Goal: Information Seeking & Learning: Learn about a topic

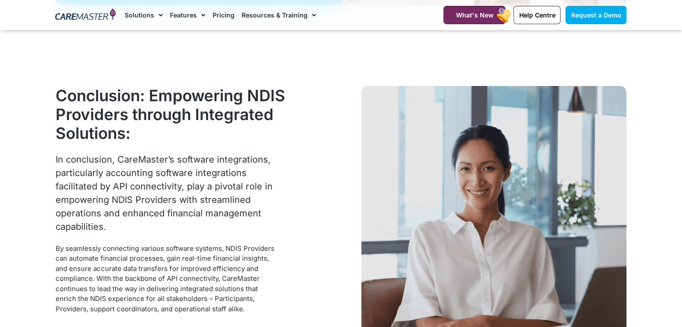
scroll to position [3091, 0]
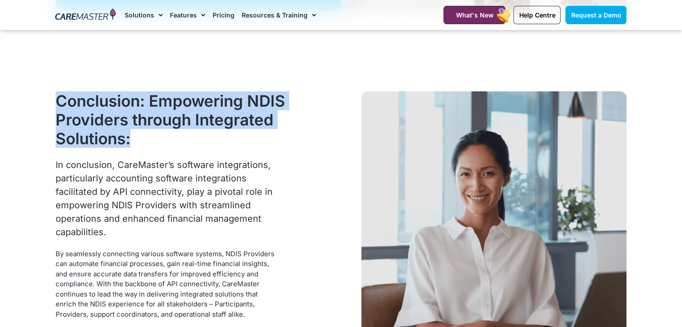
drag, startPoint x: 217, startPoint y: 138, endPoint x: 52, endPoint y: 108, distance: 167.2
click at [52, 108] on div "Conclusion: Empowering NDIS Providers through Integrated Solutions: In conclusi…" at bounding box center [170, 225] width 239 height 277
copy h2 "Conclusion: Empowering NDIS Providers through Integrated Solutions:"
drag, startPoint x: 108, startPoint y: 234, endPoint x: 54, endPoint y: 165, distance: 87.6
click at [54, 165] on div "Conclusion: Empowering NDIS Providers through Integrated Solutions: In conclusi…" at bounding box center [170, 225] width 239 height 277
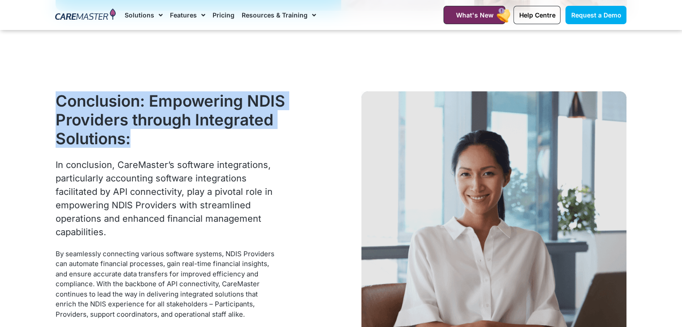
copy div "In conclusion, CareMaster’s software integrations, particularly accounting soft…"
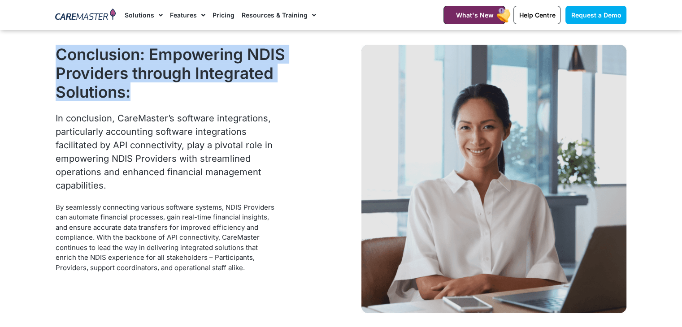
drag, startPoint x: 250, startPoint y: 272, endPoint x: 47, endPoint y: 205, distance: 213.7
click at [47, 205] on section "Conclusion: Empowering NDIS Providers through Integrated Solutions: In conclusi…" at bounding box center [341, 179] width 682 height 367
copy div "By seamlessly connecting various software systems, NDIS Providers can automate …"
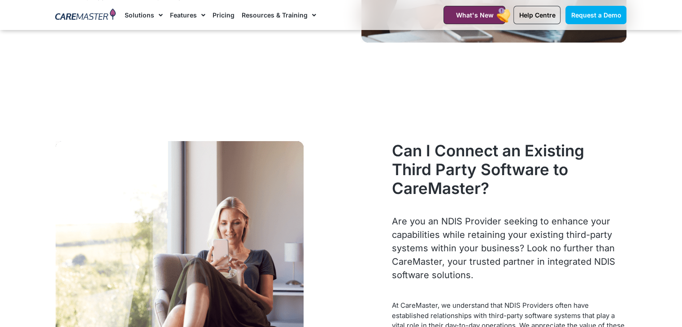
scroll to position [3413, 0]
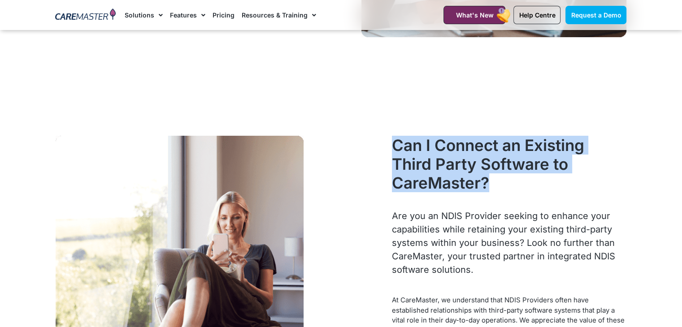
drag, startPoint x: 491, startPoint y: 182, endPoint x: 377, endPoint y: 156, distance: 117.1
copy div "Can I Connect an Existing Third Party Software to CareMaster?"
drag, startPoint x: 480, startPoint y: 267, endPoint x: 389, endPoint y: 216, distance: 105.3
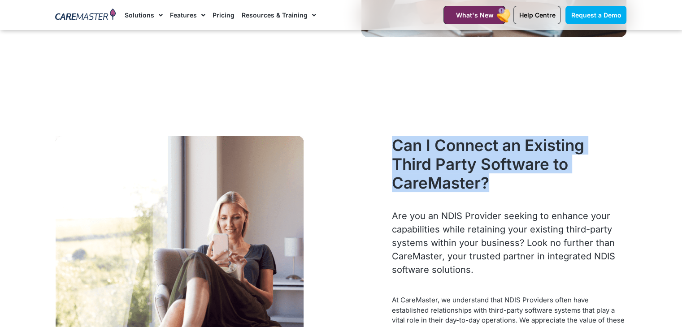
copy div "Are you an NDIS Provider seeking to enhance your capabilities while retaining y…"
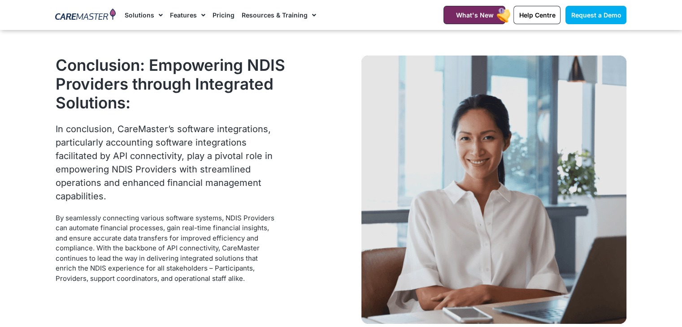
scroll to position [3814, 0]
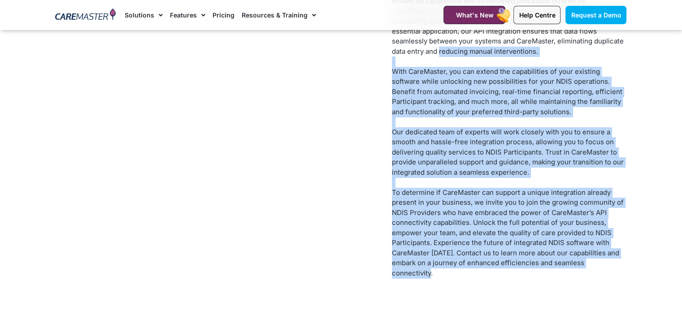
drag, startPoint x: 630, startPoint y: 265, endPoint x: 406, endPoint y: 56, distance: 306.0
click at [406, 56] on div "Can I Connect an Existing Third Party Software to CareMaster? Are you an NDIS P…" at bounding box center [508, 12] width 243 height 562
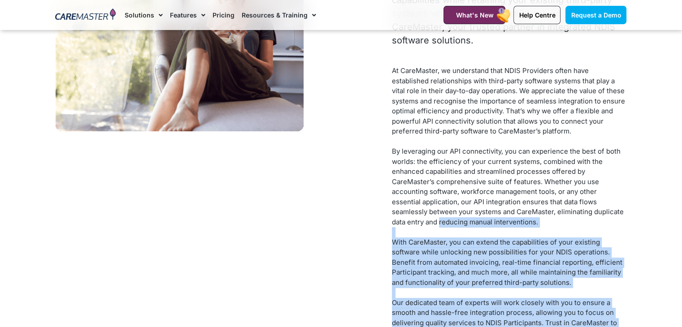
scroll to position [3659, 0]
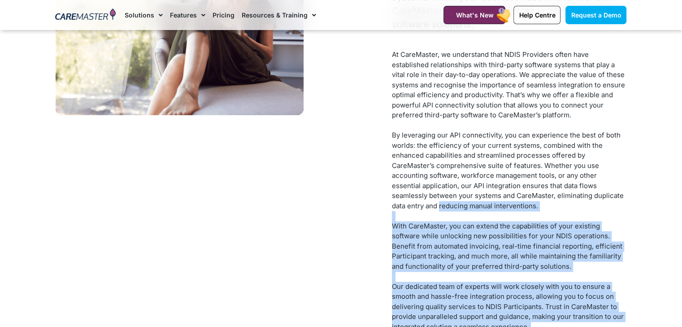
click at [530, 324] on div "Our dedicated team of experts will work closely with you to ensure a smooth and…" at bounding box center [509, 307] width 234 height 51
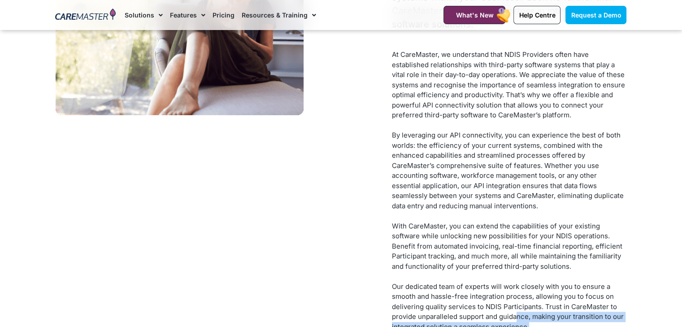
scroll to position [3663, 0]
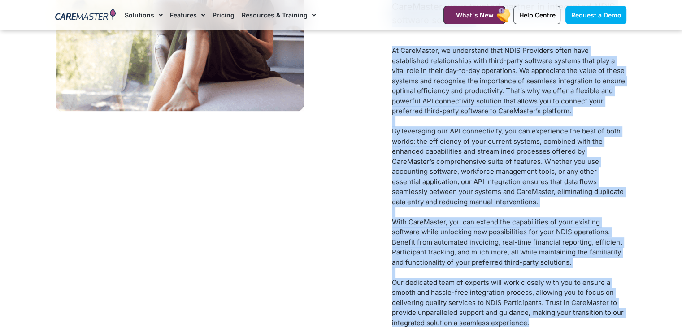
drag, startPoint x: 530, startPoint y: 324, endPoint x: 377, endPoint y: 54, distance: 310.5
click at [377, 54] on div "Can I Connect an Existing Third Party Software to CareMaster? Are you an NDIS P…" at bounding box center [341, 163] width 580 height 562
copy div "Can I Connect an Existing Third Party Software to CareMaster? Are you an NDIS P…"
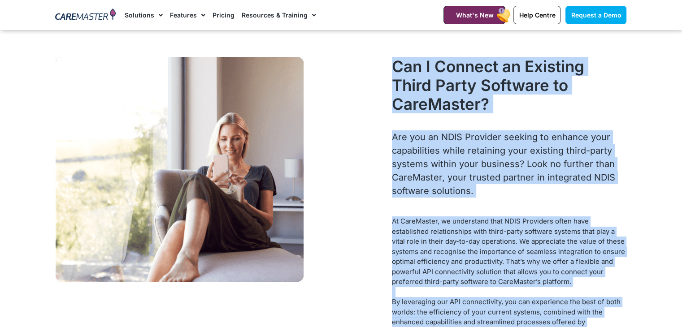
scroll to position [3466, 0]
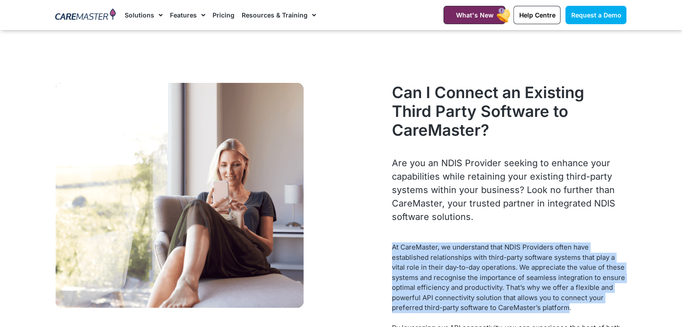
drag, startPoint x: 390, startPoint y: 242, endPoint x: 514, endPoint y: 303, distance: 137.7
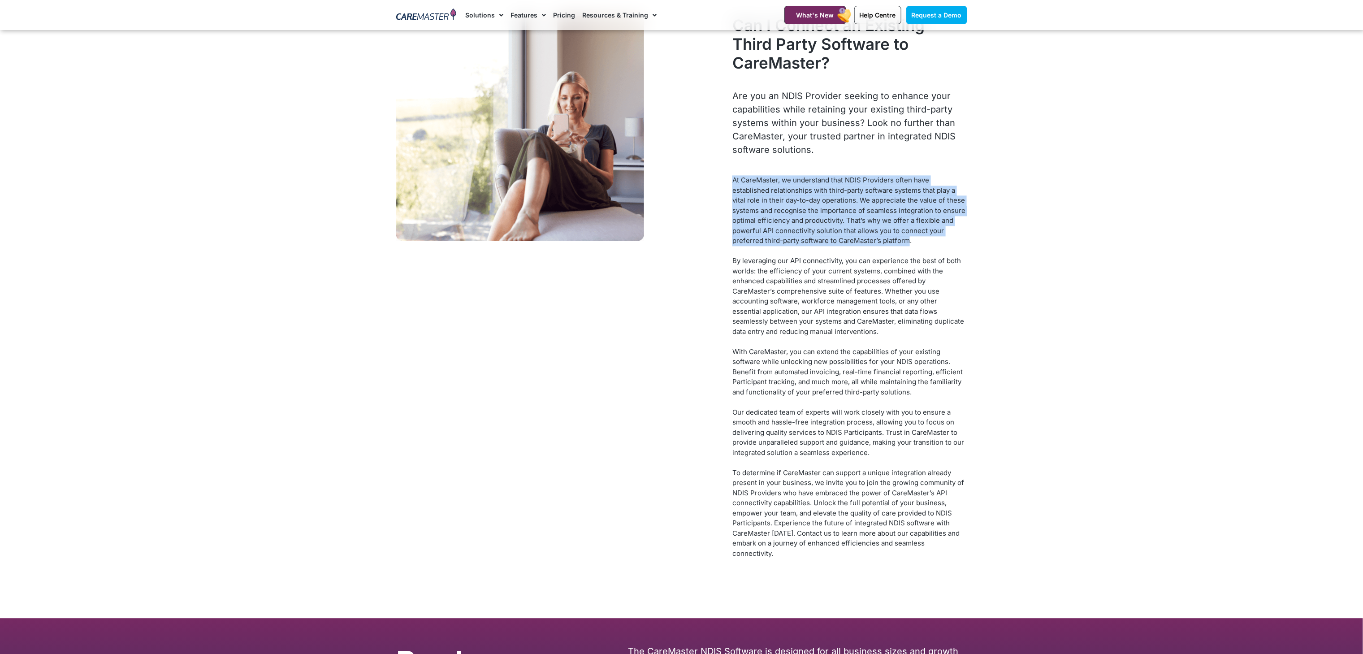
scroll to position [3504, 0]
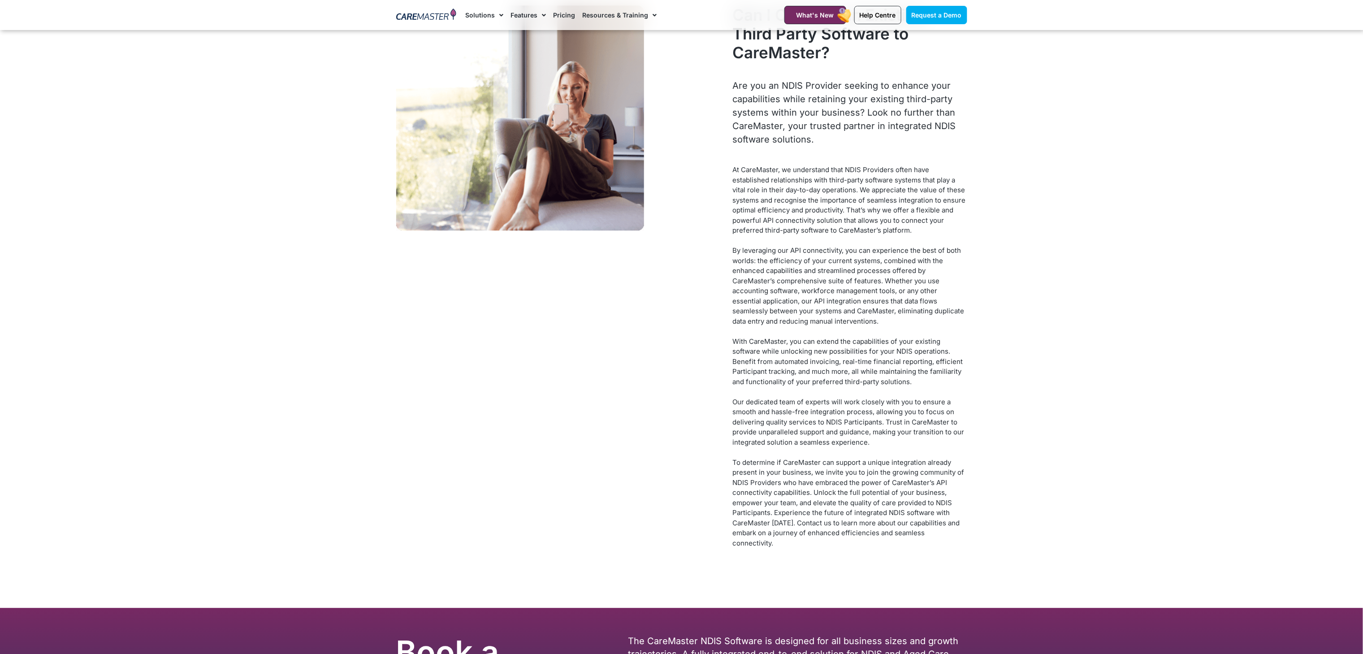
click at [681, 327] on section "Can I Connect an Existing Third Party Software to CareMaster? Are you an NDIS P…" at bounding box center [681, 282] width 1363 height 652
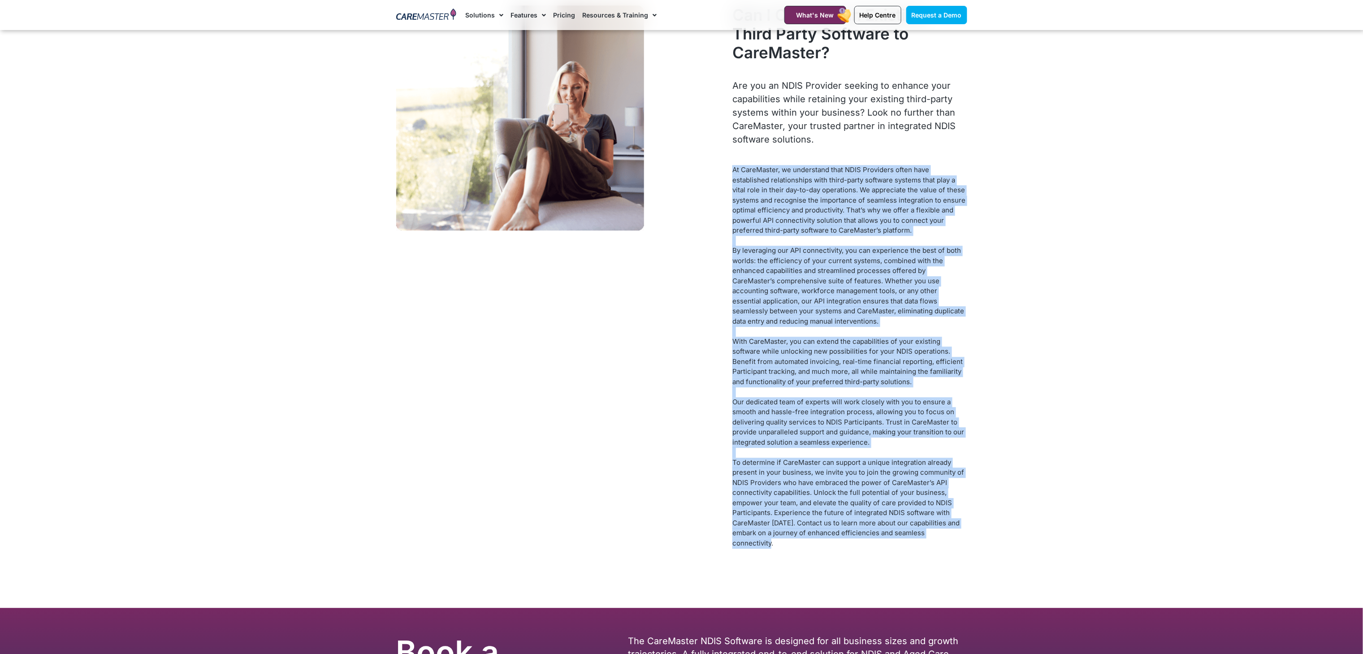
drag, startPoint x: 982, startPoint y: 533, endPoint x: 734, endPoint y: 170, distance: 439.7
click at [681, 170] on section "Can I Connect an Existing Third Party Software to CareMaster? Are you an NDIS P…" at bounding box center [681, 282] width 1363 height 652
copy div "At CareMaster, we understand that NDIS Providers often have established relatio…"
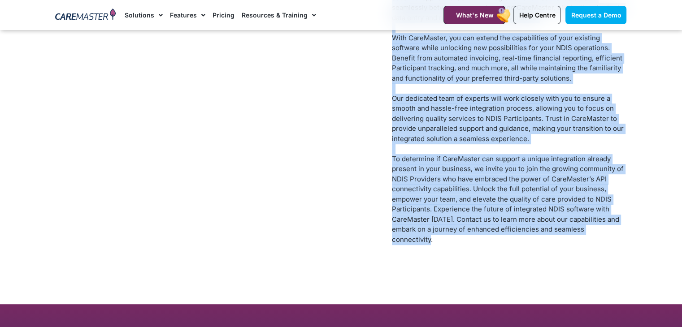
scroll to position [3869, 0]
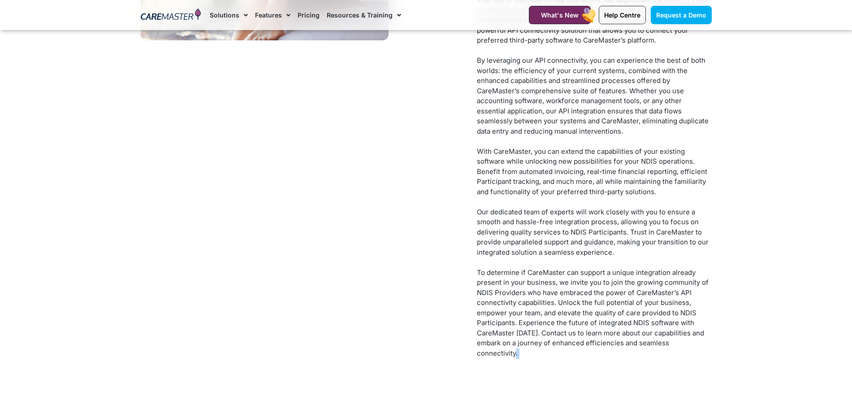
scroll to position [3749, 0]
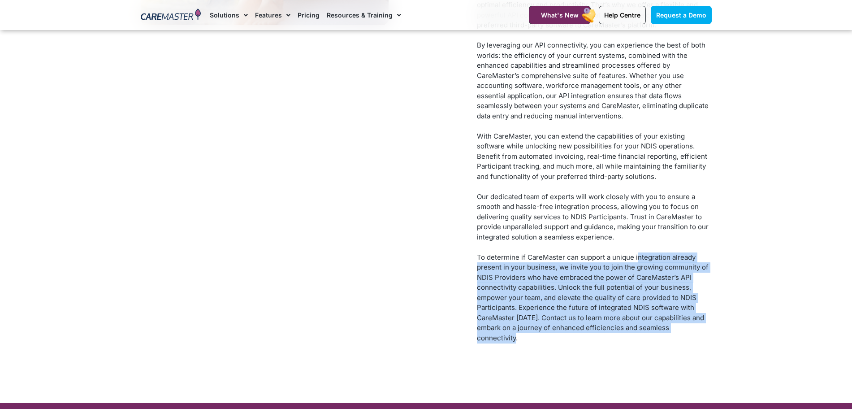
drag, startPoint x: 713, startPoint y: 405, endPoint x: 637, endPoint y: 257, distance: 166.4
click at [637, 257] on div "Can I Connect an Existing Third Party Software to CareMaster? Are you an NDIS P…" at bounding box center [593, 77] width 243 height 562
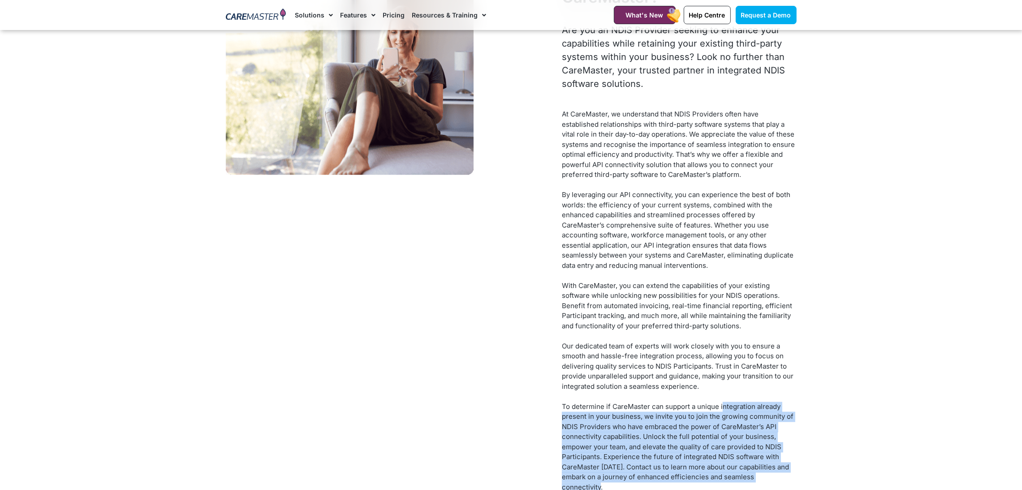
scroll to position [3652, 0]
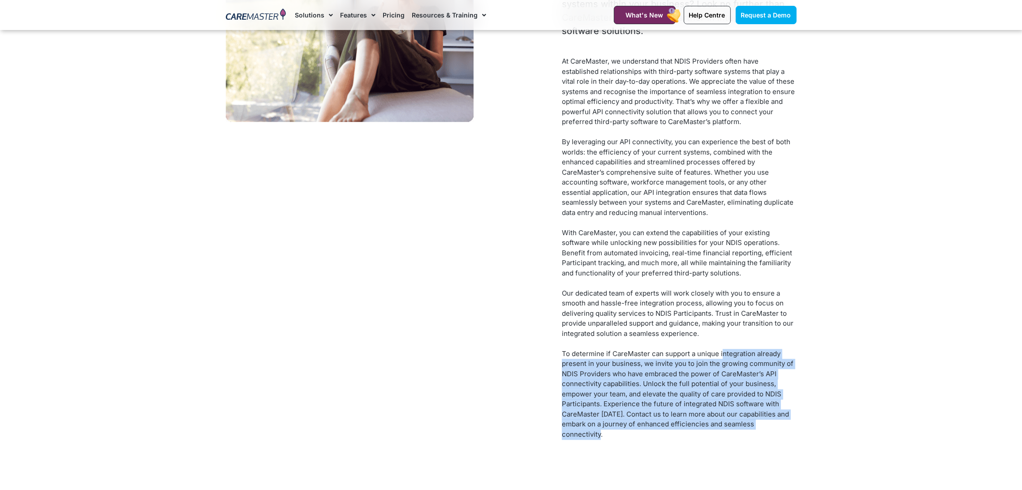
click at [681, 327] on div "At CareMaster, we understand that NDIS Providers often have established relatio…" at bounding box center [679, 252] width 234 height 393
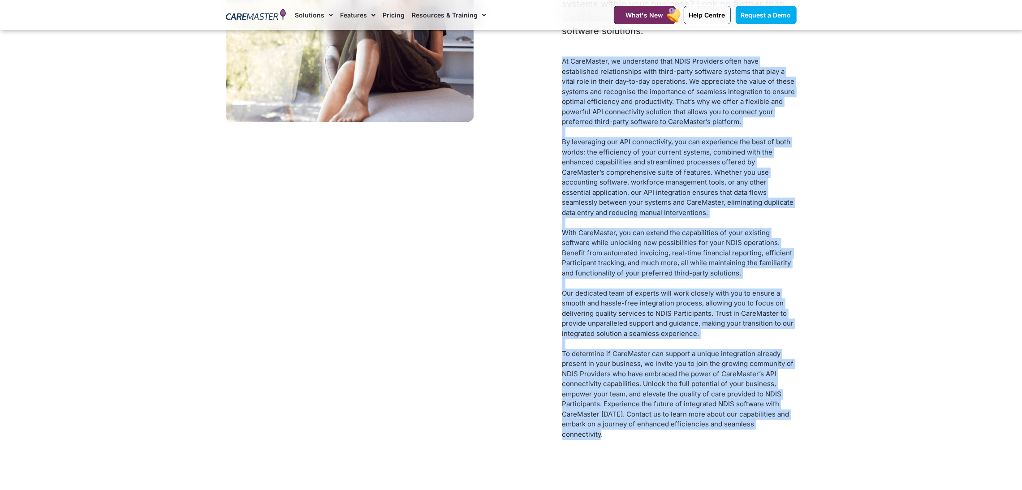
drag, startPoint x: 798, startPoint y: 426, endPoint x: 559, endPoint y: 65, distance: 432.7
click at [559, 65] on div "Can I Connect an Existing Third Party Software to CareMaster? Are you an NDIS P…" at bounding box center [679, 173] width 243 height 562
copy div "At CareMaster, we understand that NDIS Providers often have established relatio…"
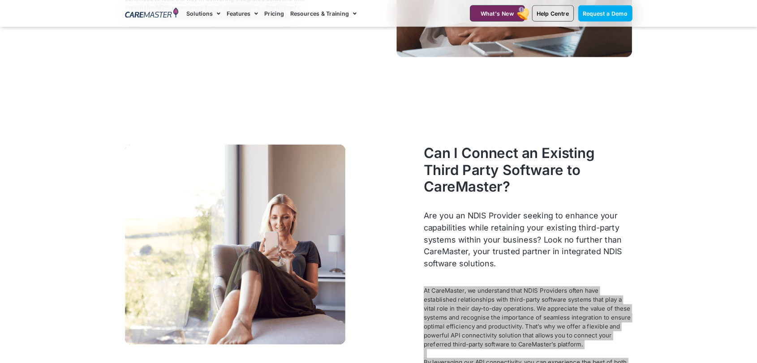
scroll to position [3386, 0]
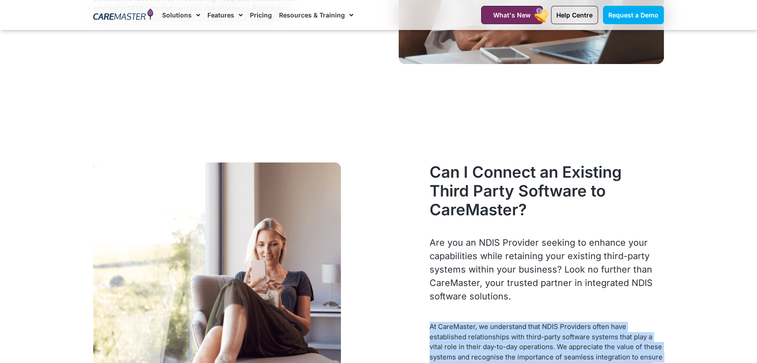
drag, startPoint x: 515, startPoint y: 294, endPoint x: 425, endPoint y: 243, distance: 103.3
copy div "Are you an NDIS Provider seeking to enhance your capabilities while retaining y…"
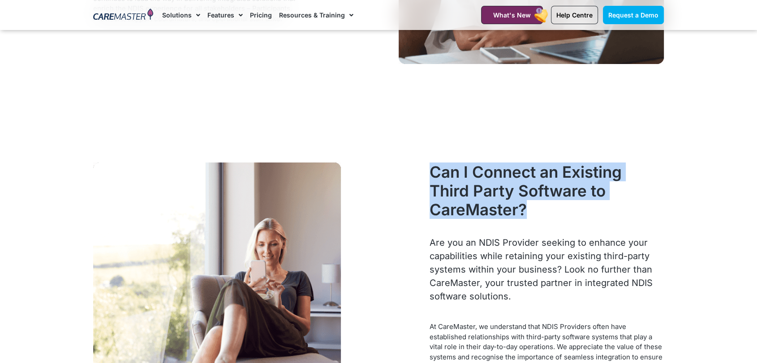
drag, startPoint x: 527, startPoint y: 205, endPoint x: 433, endPoint y: 172, distance: 99.9
click at [433, 172] on h2 "Can I Connect an Existing Third Party Software to CareMaster?" at bounding box center [547, 191] width 234 height 56
copy h2 "Can I Connect an Existing Third Party Software to CareMaster?"
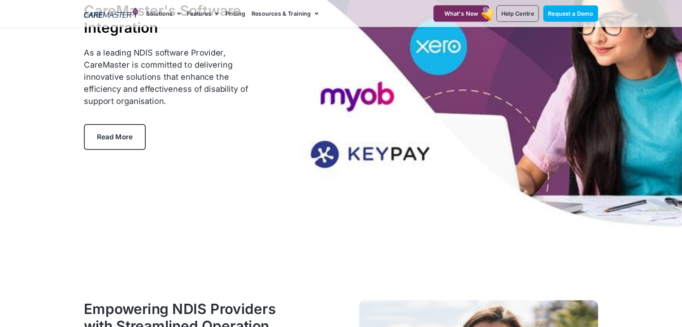
scroll to position [0, 0]
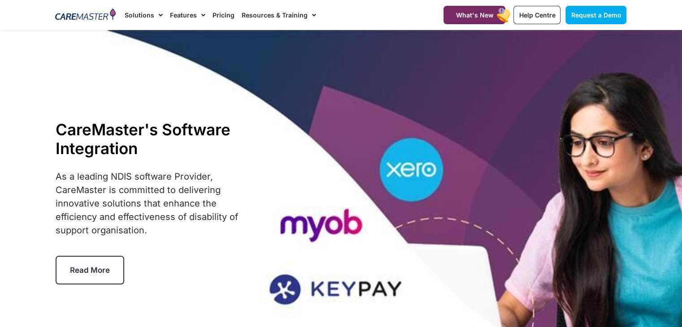
click at [321, 176] on div "CareMaster's Software Integration As a leading NDIS software Provider, CareMast…" at bounding box center [341, 202] width 580 height 344
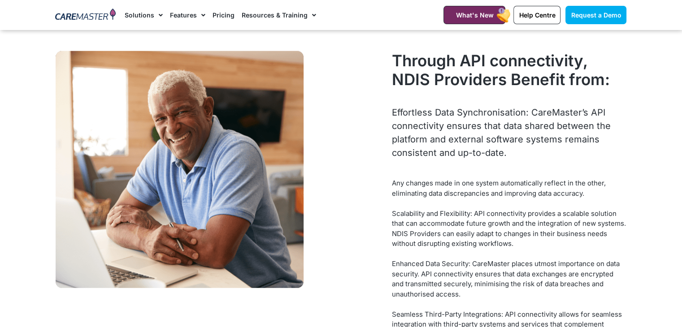
scroll to position [2429, 0]
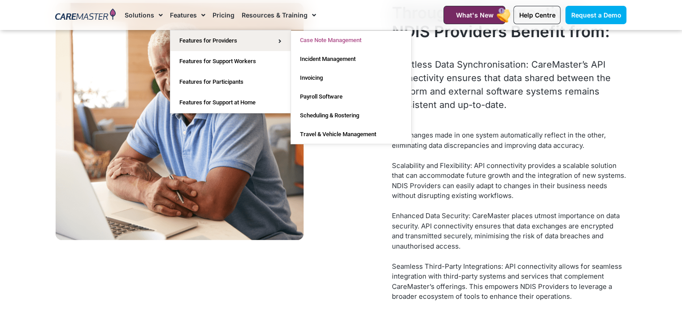
click at [337, 38] on link "Case Note Management" at bounding box center [351, 40] width 120 height 19
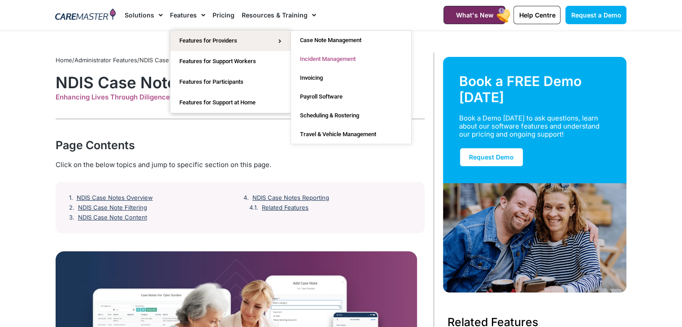
click at [327, 59] on link "Incident Management" at bounding box center [351, 59] width 120 height 19
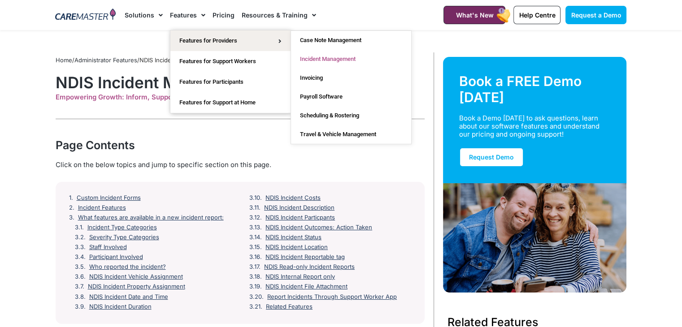
click at [309, 57] on link "Incident Management" at bounding box center [351, 59] width 120 height 19
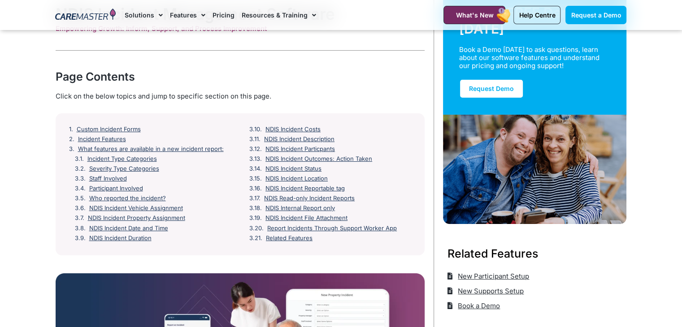
scroll to position [52, 0]
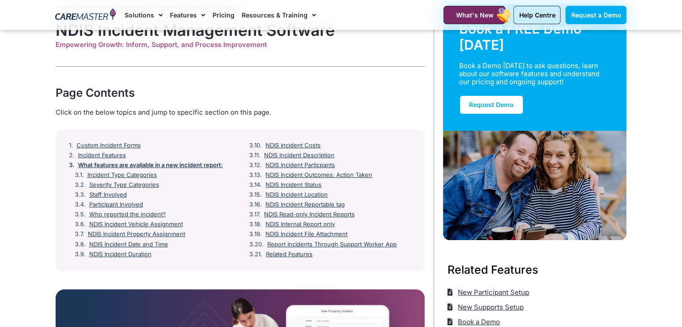
click at [154, 163] on link "What features are available in a new incident report:" at bounding box center [150, 165] width 145 height 7
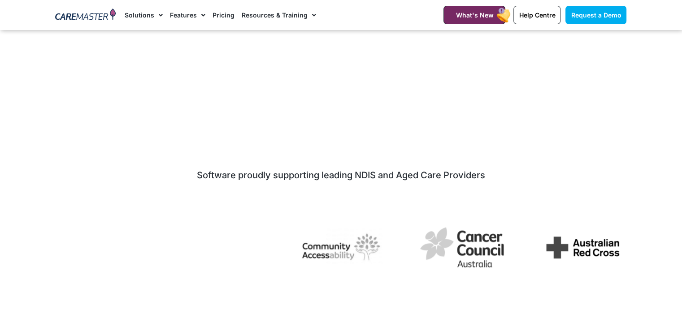
scroll to position [3836, 0]
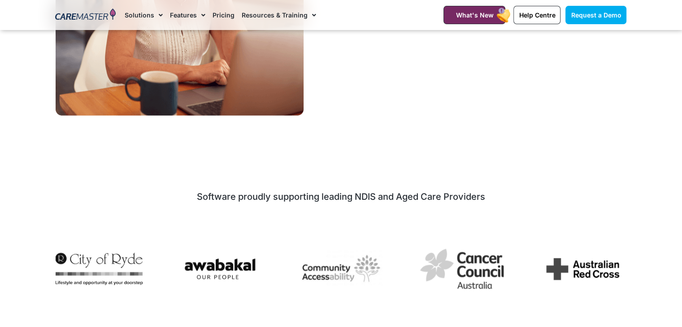
click at [78, 15] on img at bounding box center [85, 15] width 61 height 13
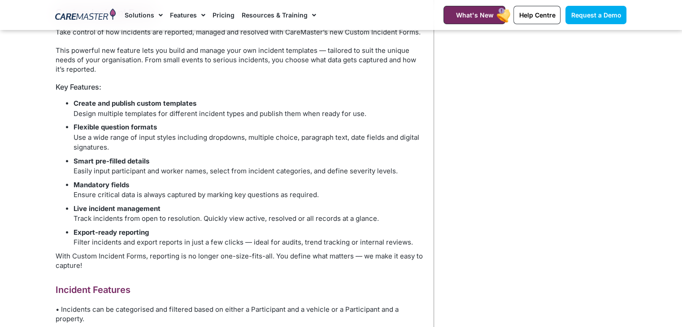
scroll to position [525, 0]
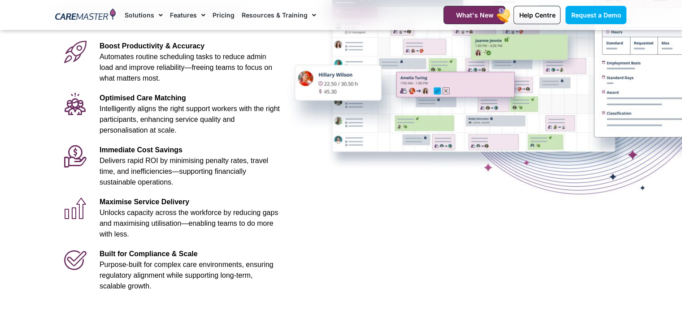
scroll to position [172, 0]
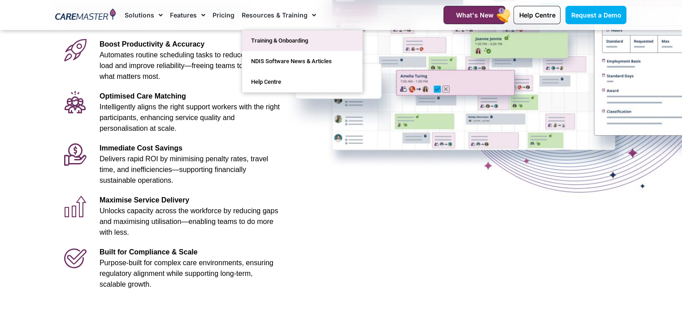
click at [290, 39] on link "Training & Onboarding" at bounding box center [302, 40] width 120 height 21
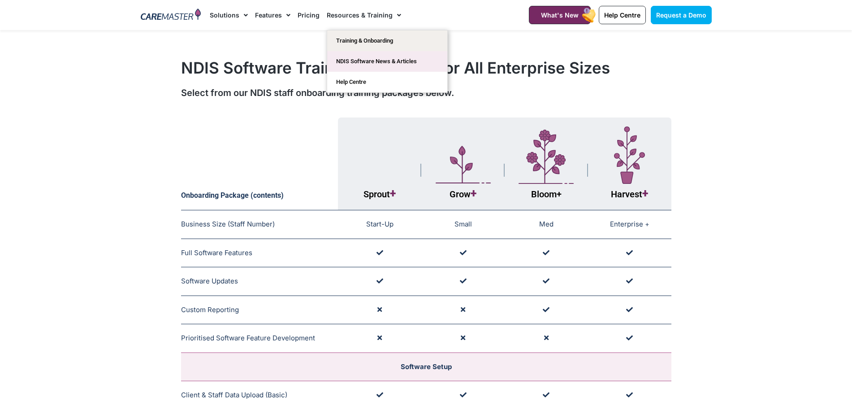
click at [370, 60] on link "NDIS Software News & Articles" at bounding box center [387, 61] width 120 height 21
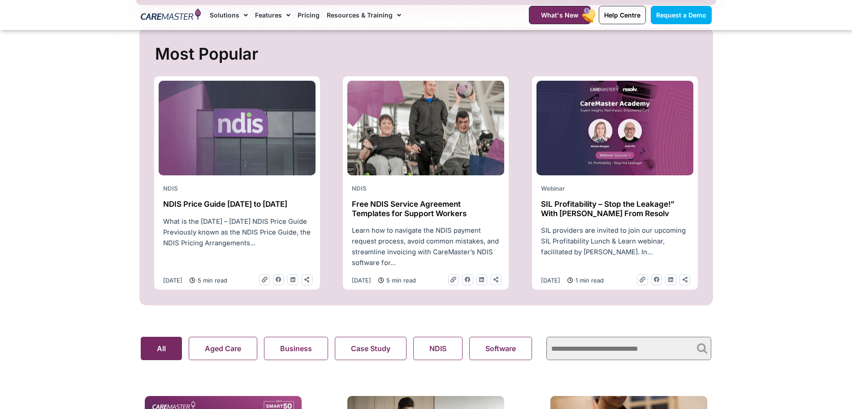
scroll to position [347, 0]
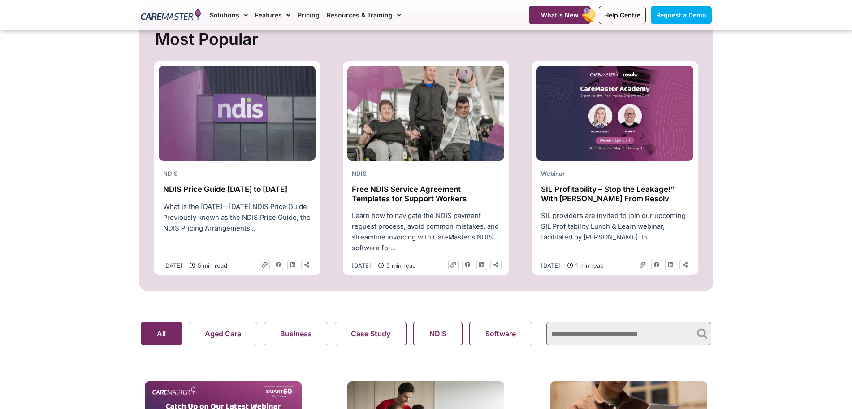
click at [597, 189] on h2 "SIL Profitability – Stop the Leakage!” With [PERSON_NAME] From Resolv" at bounding box center [615, 194] width 148 height 18
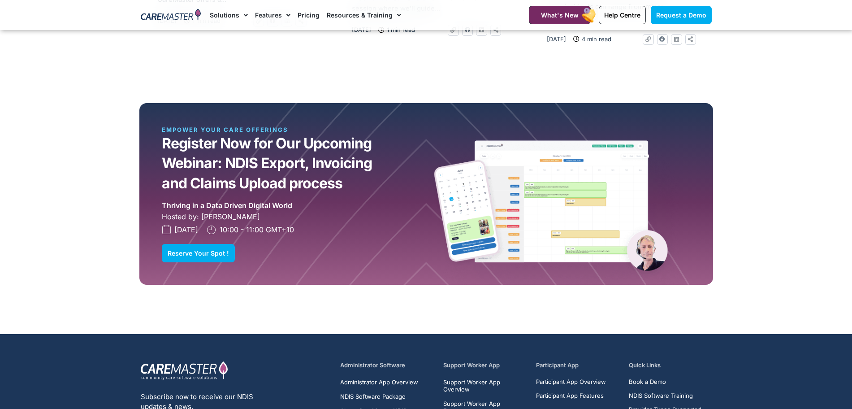
scroll to position [1254, 0]
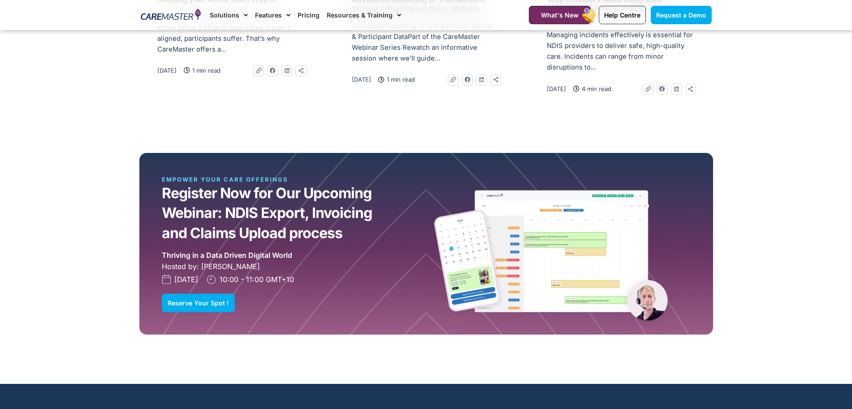
drag, startPoint x: 860, startPoint y: 58, endPoint x: 852, endPoint y: 324, distance: 266.4
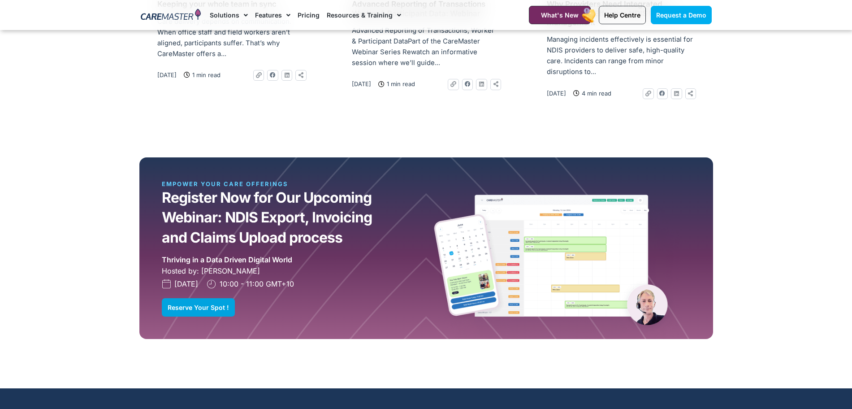
click at [201, 311] on link "Reserve Your Spot !" at bounding box center [198, 307] width 73 height 18
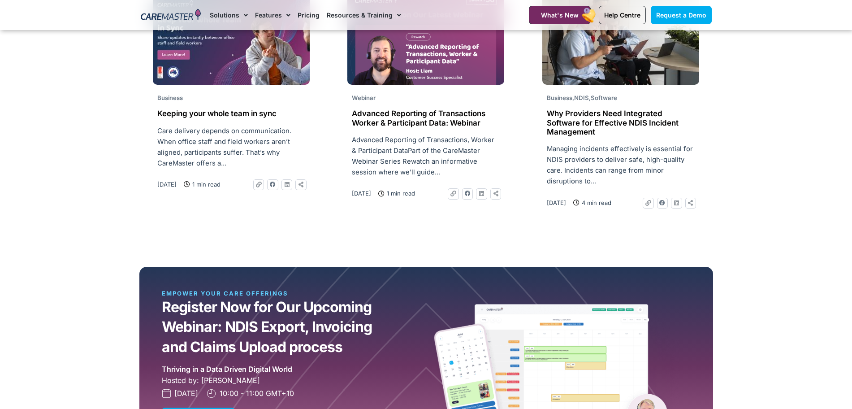
scroll to position [1172, 0]
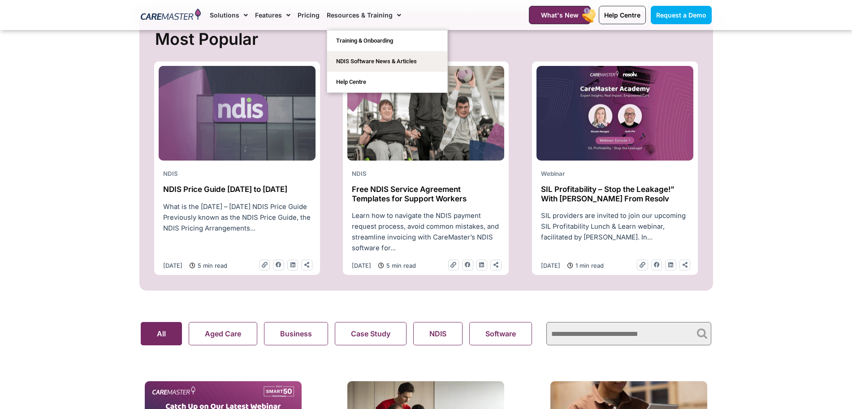
click at [427, 203] on h2 "Free NDIS Service Agreement Templates for Support Workers" at bounding box center [426, 194] width 148 height 18
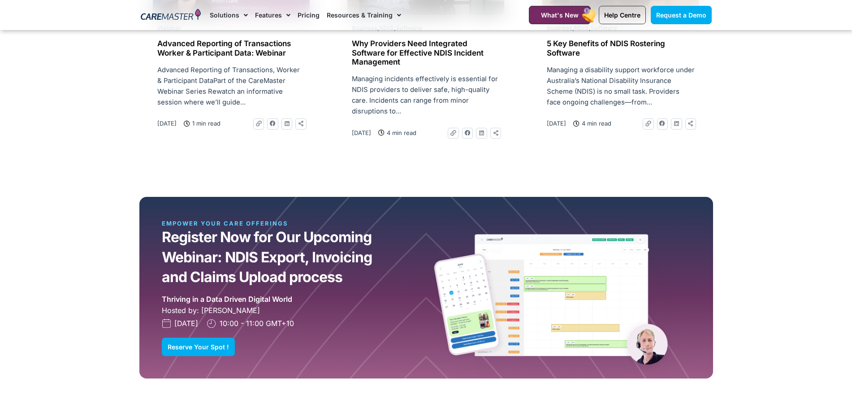
scroll to position [2206, 0]
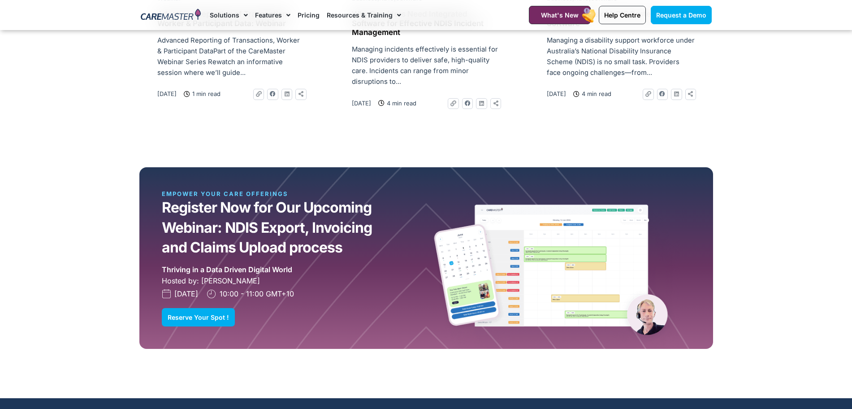
click at [212, 323] on link "Reserve Your Spot !" at bounding box center [198, 317] width 73 height 18
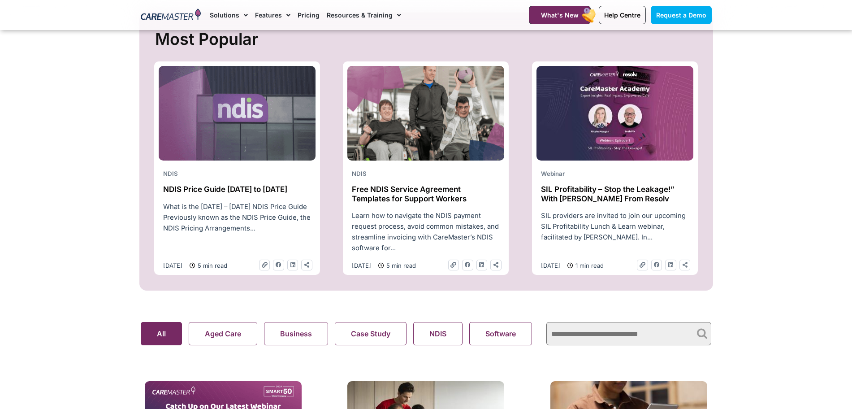
click at [686, 267] on icon at bounding box center [685, 265] width 6 height 6
click at [506, 331] on search "Aged Care Business Case Study NDIS Software Support At Home Webinar All" at bounding box center [339, 333] width 397 height 23
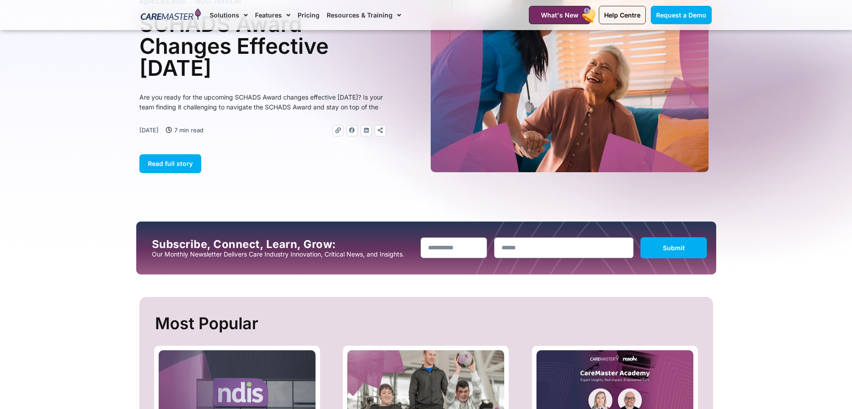
scroll to position [16, 0]
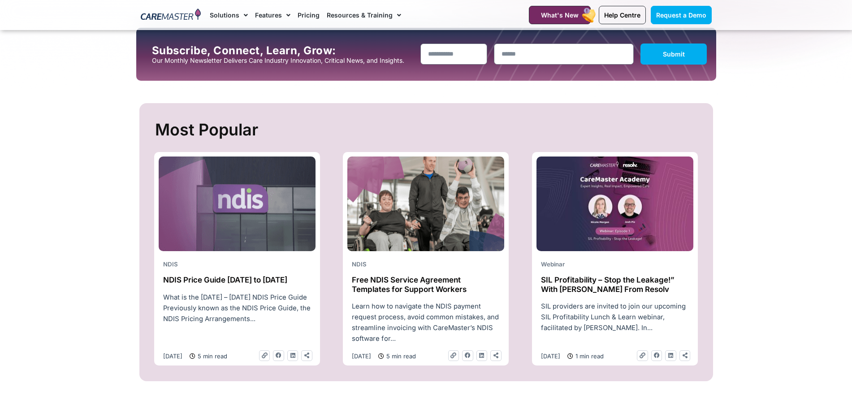
scroll to position [323, 0]
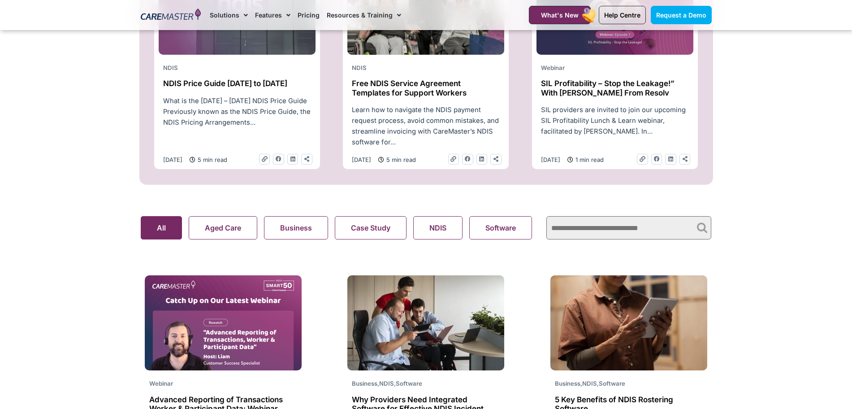
scroll to position [446, 0]
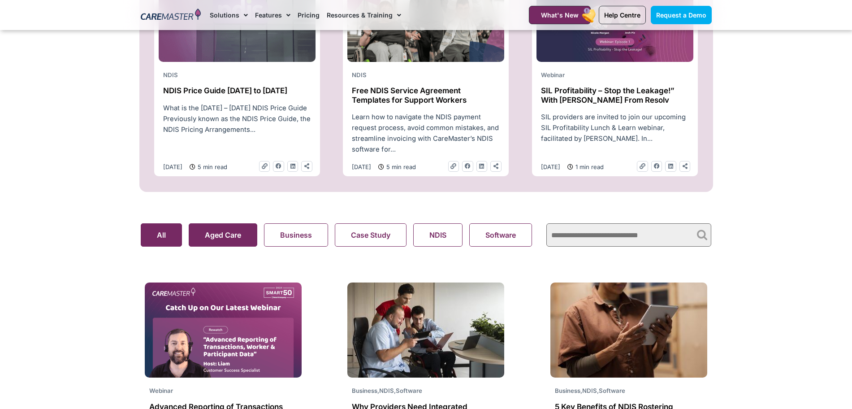
click at [224, 246] on button "Aged Care" at bounding box center [223, 234] width 69 height 23
click at [284, 246] on button "Business" at bounding box center [296, 234] width 64 height 23
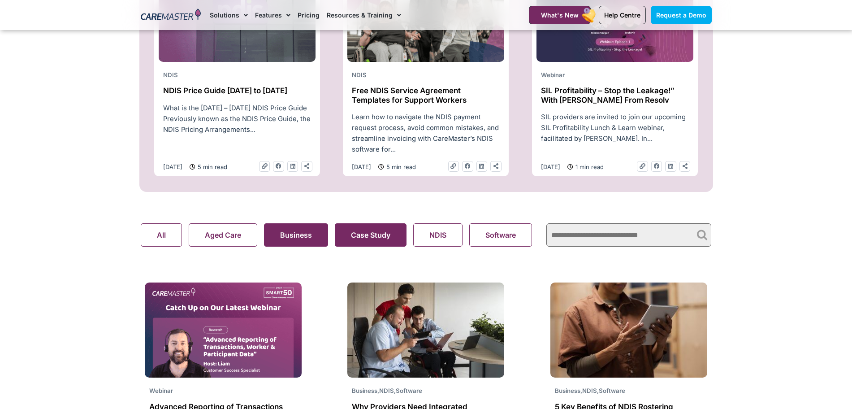
click at [377, 246] on button "Case Study" at bounding box center [371, 234] width 72 height 23
click at [441, 238] on button "NDIS" at bounding box center [437, 234] width 49 height 23
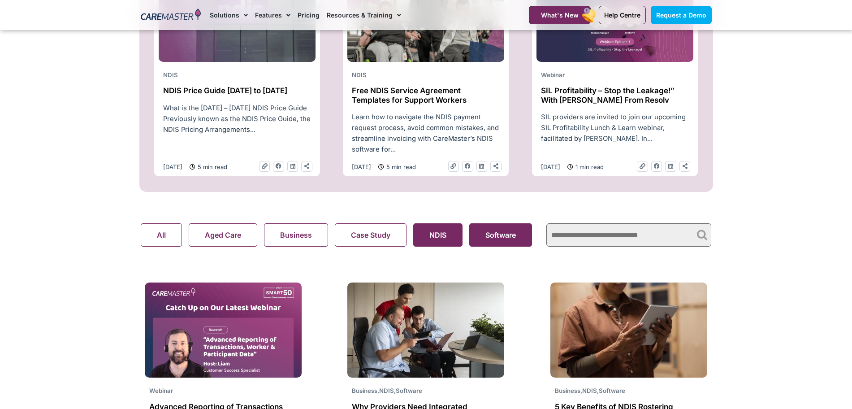
click at [520, 243] on button "Software" at bounding box center [500, 234] width 63 height 23
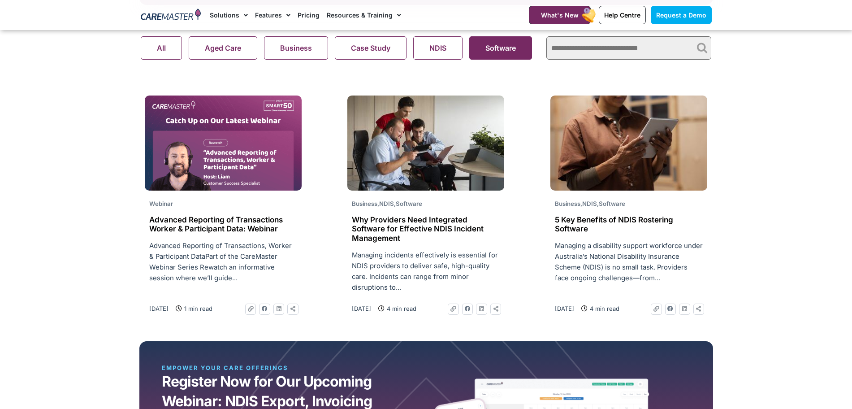
scroll to position [591, 0]
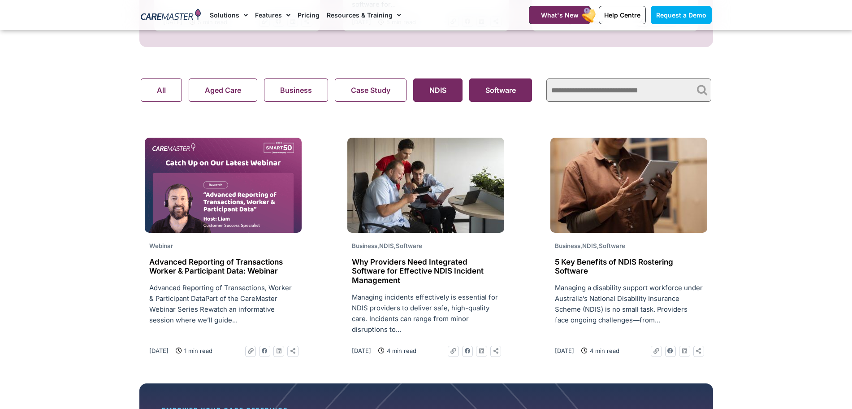
click at [450, 97] on button "NDIS" at bounding box center [437, 89] width 49 height 23
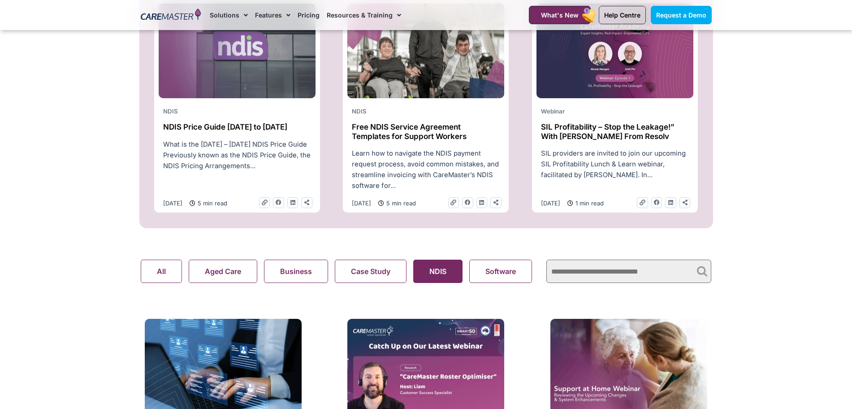
scroll to position [392, 0]
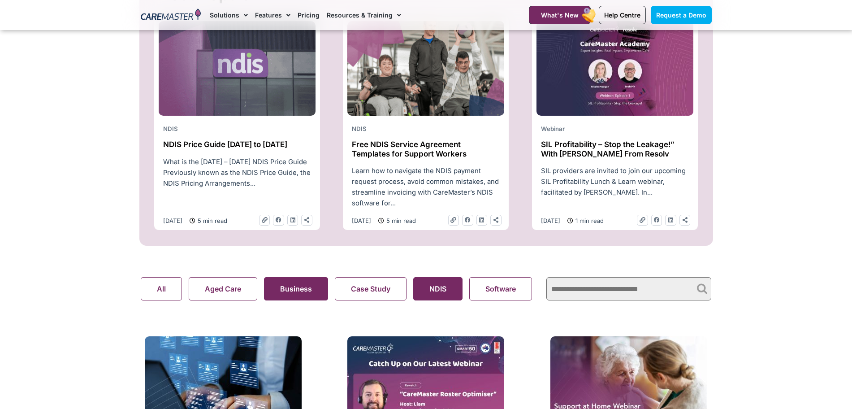
click at [300, 283] on button "Business" at bounding box center [296, 288] width 64 height 23
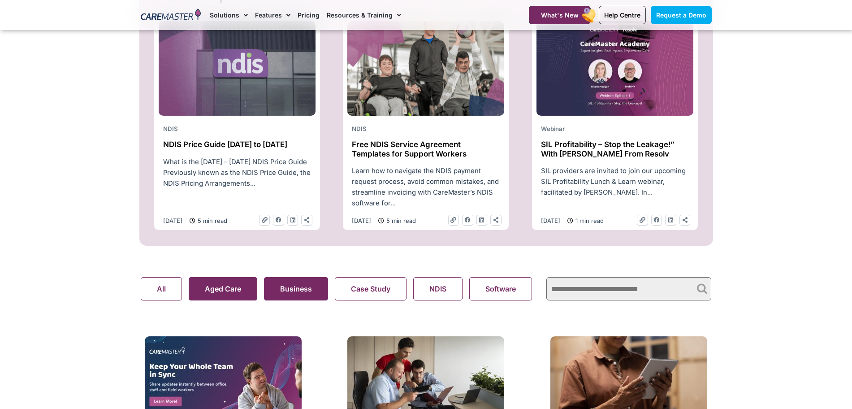
click at [221, 293] on button "Aged Care" at bounding box center [223, 288] width 69 height 23
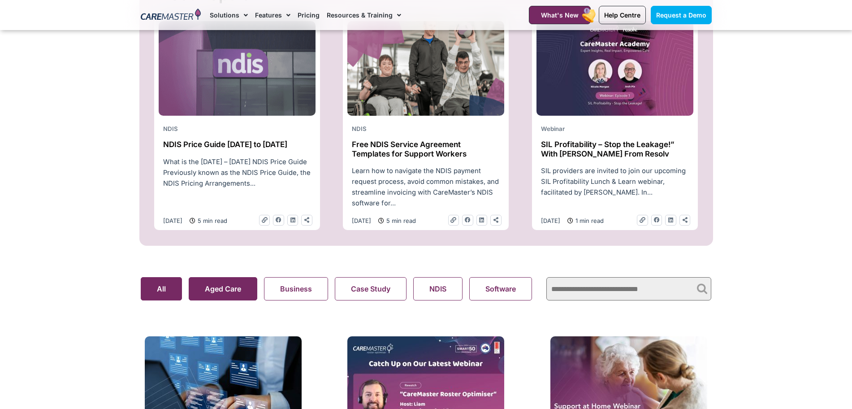
click at [176, 292] on button "All" at bounding box center [161, 288] width 41 height 23
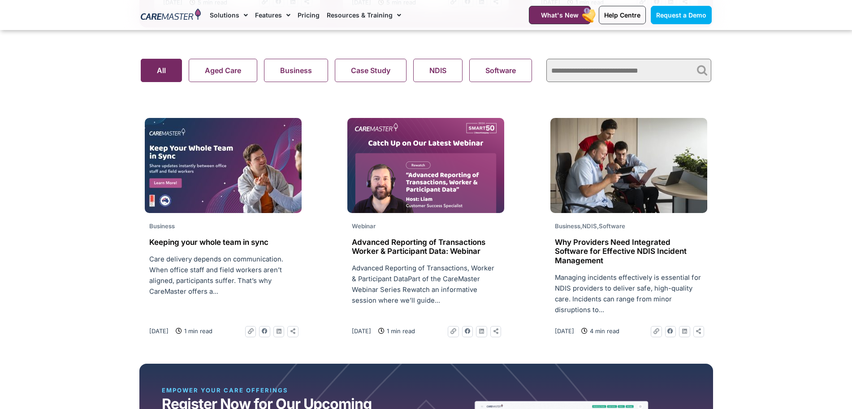
scroll to position [684, 0]
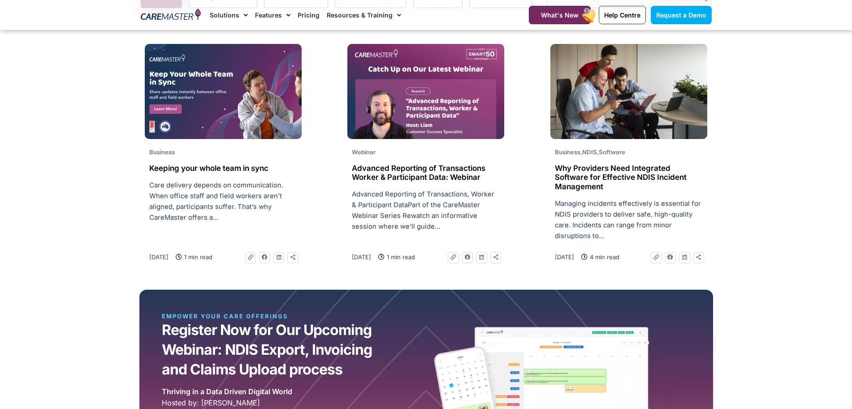
click at [216, 184] on p "Care delivery depends on communication. When office staff and field workers are…" at bounding box center [223, 201] width 148 height 43
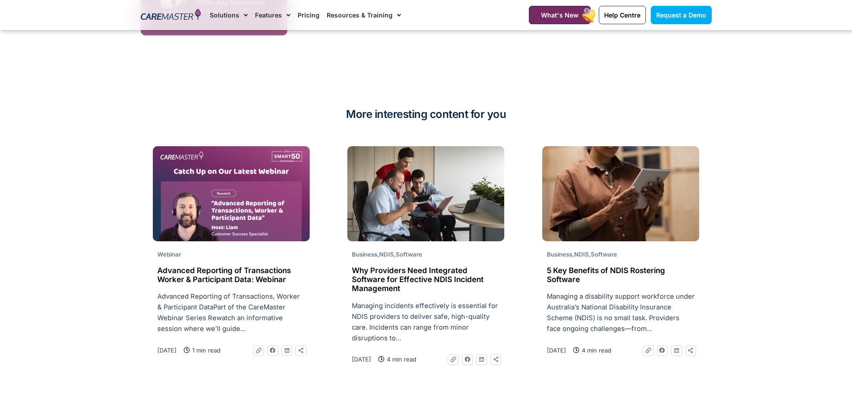
scroll to position [977, 0]
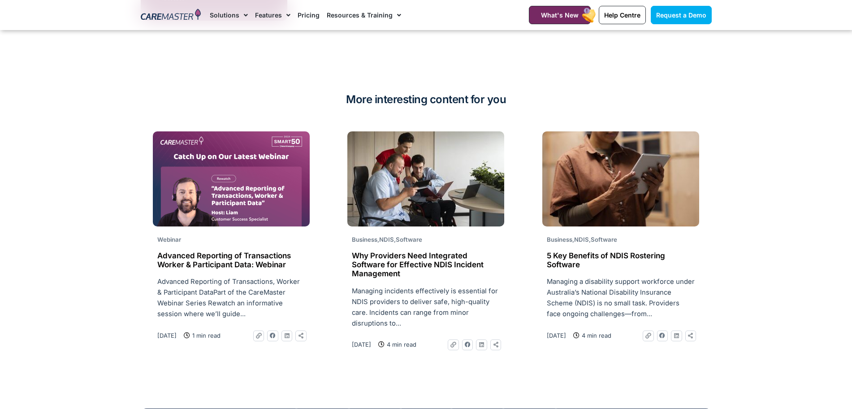
drag, startPoint x: 421, startPoint y: 253, endPoint x: 410, endPoint y: 252, distance: 11.3
click at [410, 252] on h2 "Why Providers Need Integrated Software for Effective NDIS Incident Management" at bounding box center [426, 264] width 148 height 27
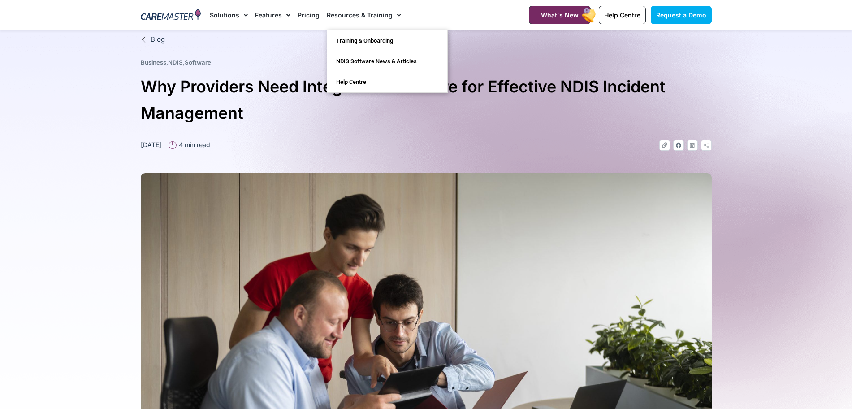
click at [393, 12] on span "Menu" at bounding box center [397, 15] width 9 height 15
click at [355, 42] on link "Training & Onboarding" at bounding box center [387, 40] width 120 height 21
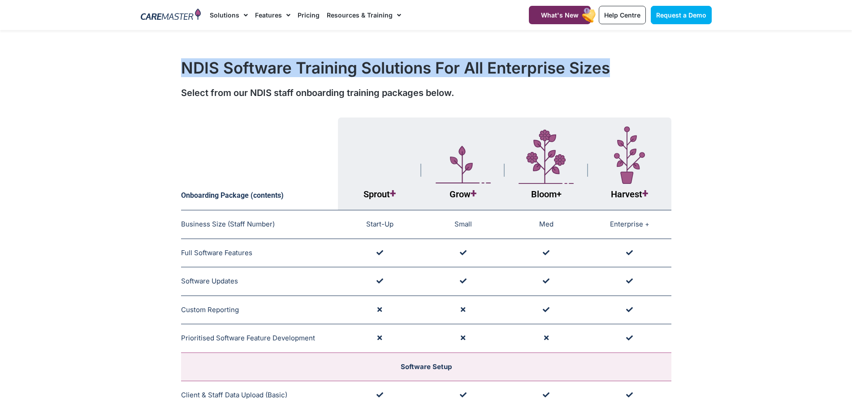
drag, startPoint x: 622, startPoint y: 75, endPoint x: 184, endPoint y: 79, distance: 437.9
click at [184, 79] on div "NDIS Software Training Solutions For All Enterprise Sizes Select from our NDIS …" at bounding box center [426, 79] width 580 height 50
copy h1 "NDIS Software Training Solutions For All Enterprise Sizes"
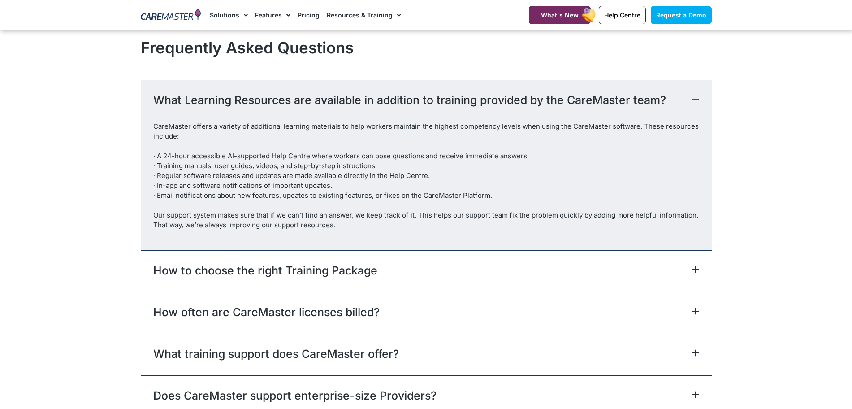
scroll to position [1759, 0]
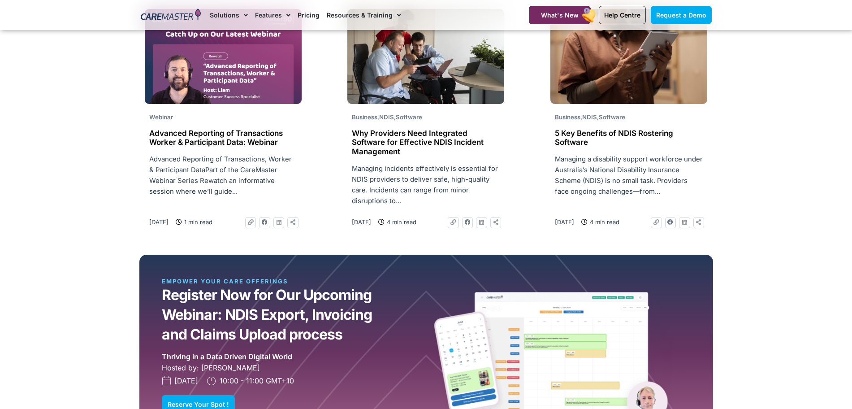
scroll to position [650, 0]
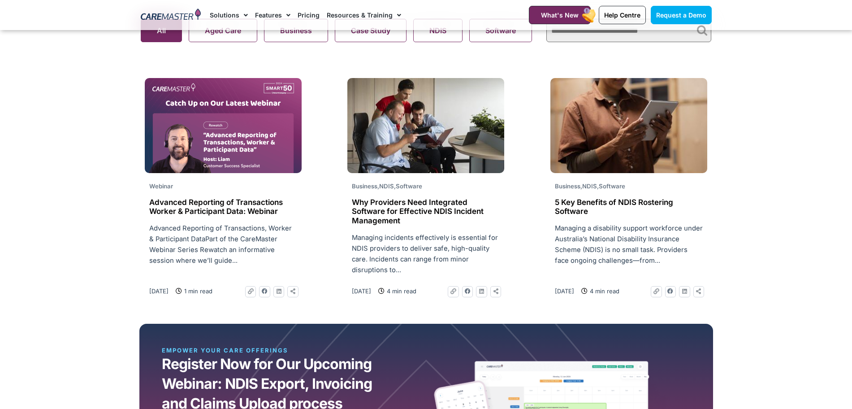
click at [220, 205] on h2 "Advanced Reporting of Transactions Worker & Participant Data: Webinar" at bounding box center [223, 207] width 148 height 18
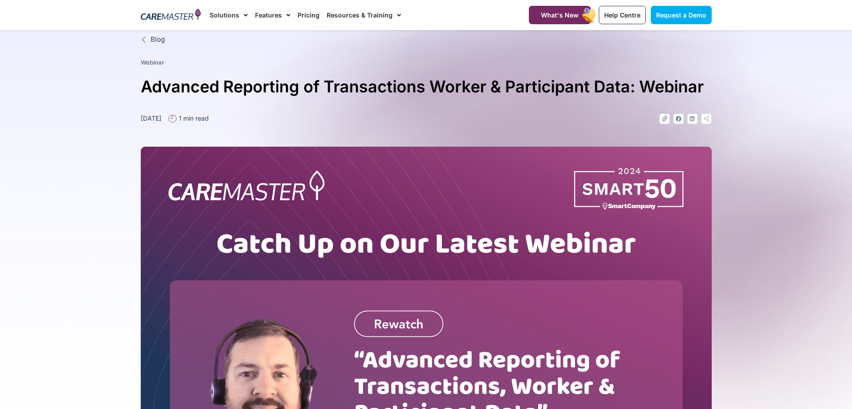
click at [148, 46] on div "Blog" at bounding box center [426, 42] width 571 height 15
click at [151, 35] on span "Blog" at bounding box center [156, 40] width 17 height 10
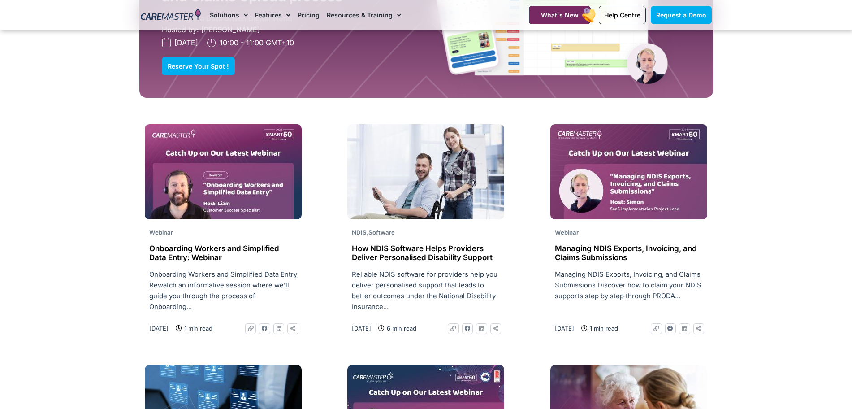
scroll to position [1050, 0]
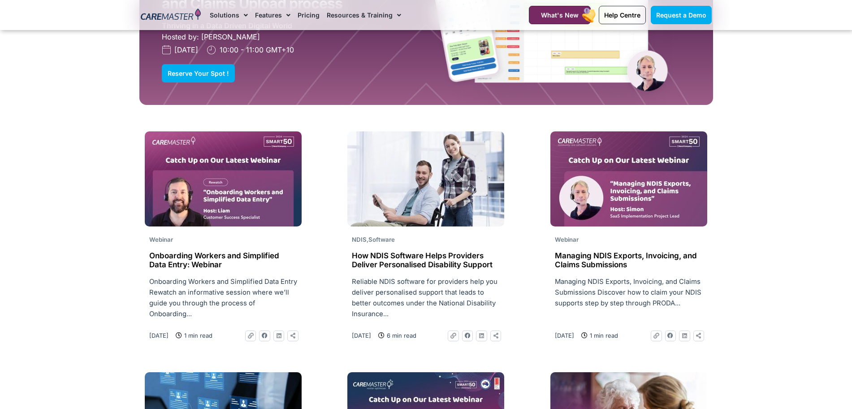
drag, startPoint x: 860, startPoint y: 44, endPoint x: 860, endPoint y: 235, distance: 190.9
click at [852, 235] on html "Skip to content Request a Demo Solutions AI Roster Optimiser NDIS Software for …" at bounding box center [426, 21] width 852 height 2143
click at [375, 249] on div "NDIS , Software" at bounding box center [425, 242] width 157 height 15
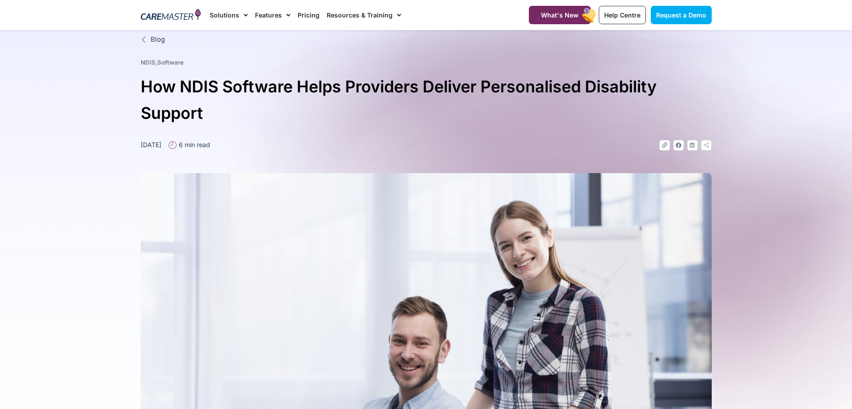
click at [169, 61] on link "Software" at bounding box center [170, 62] width 26 height 7
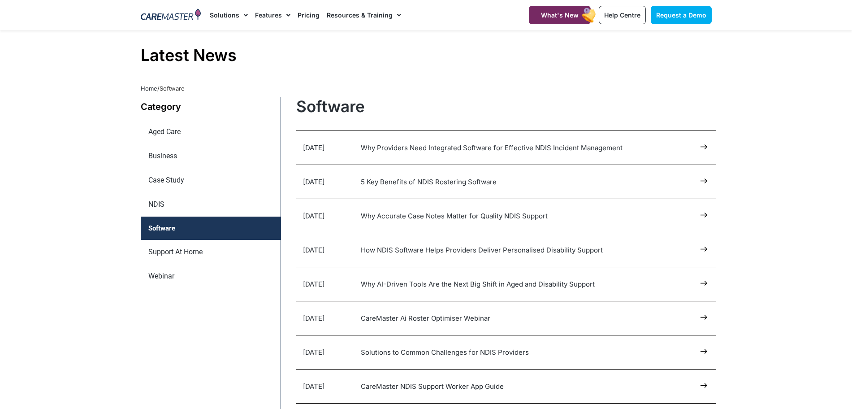
scroll to position [13, 0]
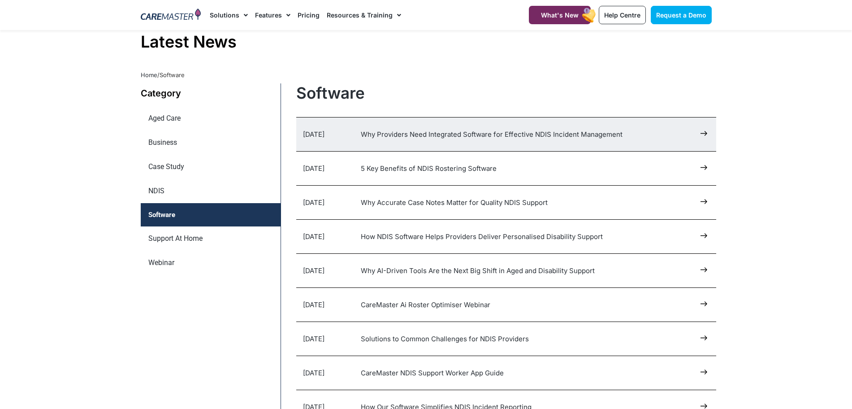
click at [322, 129] on div "27 Aug 2025 Why Providers Need Integrated Software for Effective NDIS Incident …" at bounding box center [506, 134] width 420 height 34
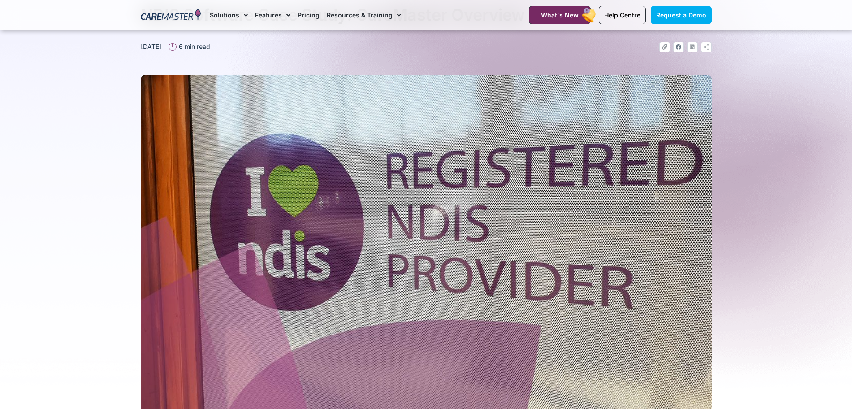
scroll to position [9, 0]
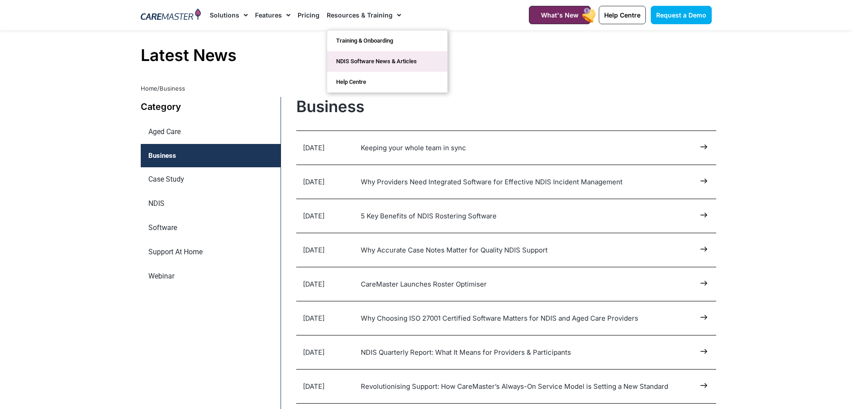
click at [399, 57] on link "NDIS Software News & Articles" at bounding box center [387, 61] width 120 height 21
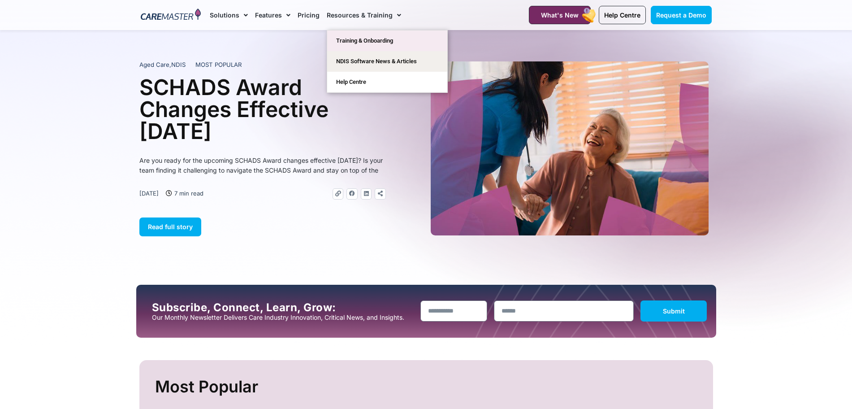
click at [385, 39] on link "Training & Onboarding" at bounding box center [387, 40] width 120 height 21
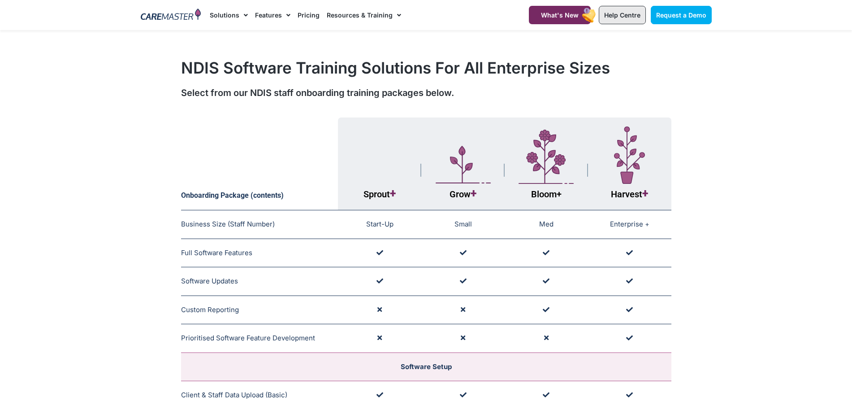
click at [611, 20] on link "Help Centre" at bounding box center [622, 15] width 47 height 18
drag, startPoint x: 391, startPoint y: 197, endPoint x: 360, endPoint y: 181, distance: 34.9
click at [360, 181] on th "Sprout +" at bounding box center [379, 163] width 83 height 93
drag, startPoint x: 391, startPoint y: 194, endPoint x: 369, endPoint y: 195, distance: 21.6
drag, startPoint x: 401, startPoint y: 196, endPoint x: 355, endPoint y: 198, distance: 46.7
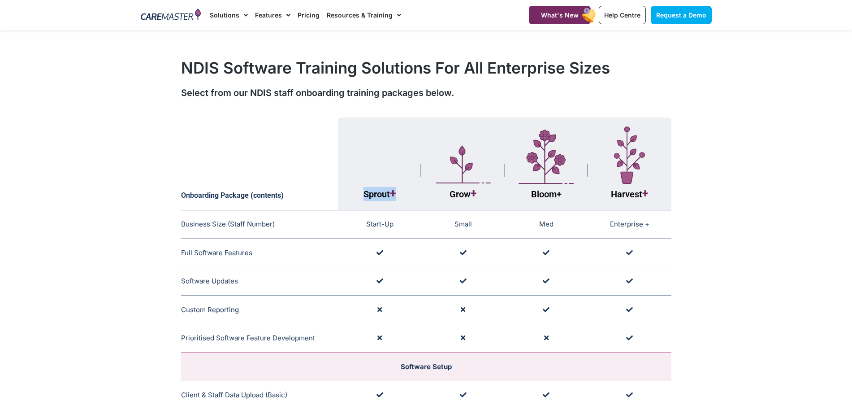
click at [355, 198] on th "Sprout +" at bounding box center [379, 163] width 83 height 93
click at [389, 216] on td "Start-Up" at bounding box center [379, 224] width 83 height 29
